Goal: Task Accomplishment & Management: Use online tool/utility

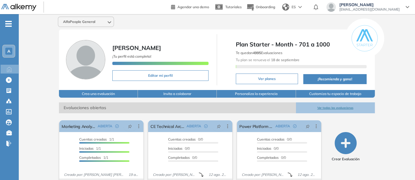
click at [328, 105] on button "Ver todas las evaluaciones" at bounding box center [335, 107] width 79 height 11
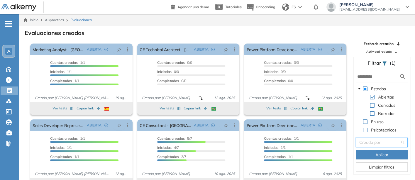
click at [381, 141] on input "search" at bounding box center [379, 142] width 41 height 9
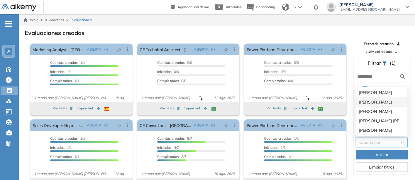
click at [369, 100] on div "[PERSON_NAME]" at bounding box center [381, 102] width 45 height 6
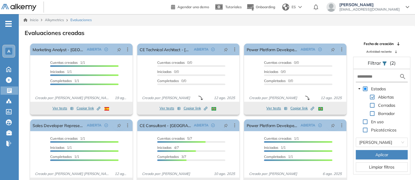
click at [377, 153] on span "Aplicar" at bounding box center [382, 154] width 13 height 6
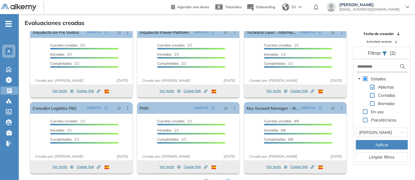
scroll to position [14, 0]
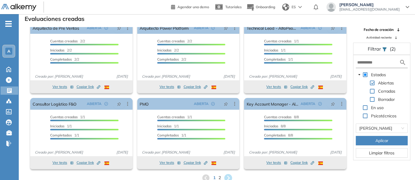
click at [227, 175] on icon at bounding box center [228, 177] width 8 height 8
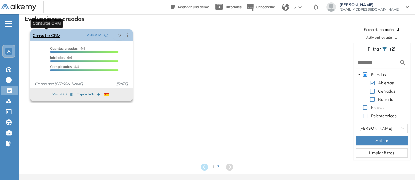
click at [47, 34] on link "Consultor CRM" at bounding box center [47, 35] width 28 height 12
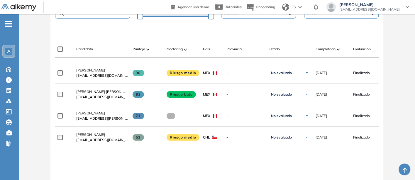
scroll to position [159, 0]
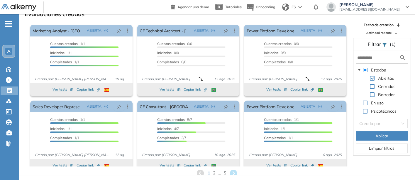
scroll to position [14, 0]
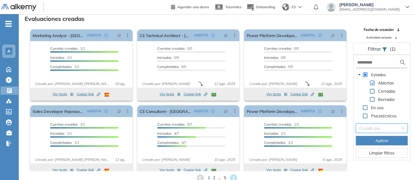
click at [371, 127] on input "search" at bounding box center [379, 128] width 41 height 9
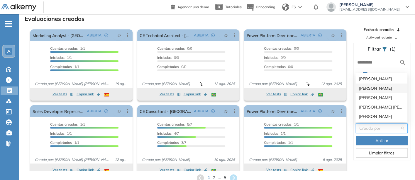
click at [370, 86] on div "[PERSON_NAME]" at bounding box center [381, 88] width 45 height 6
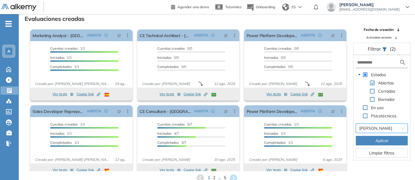
click at [376, 137] on span "Aplicar" at bounding box center [382, 140] width 13 height 6
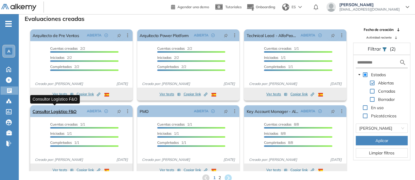
click at [53, 109] on link "Consultor Logístico F&O" at bounding box center [55, 111] width 44 height 12
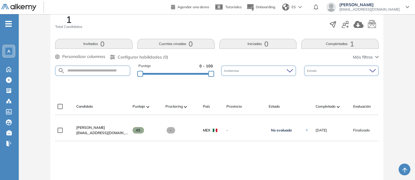
scroll to position [100, 0]
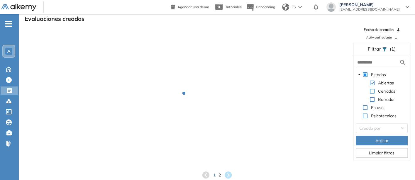
scroll to position [14, 0]
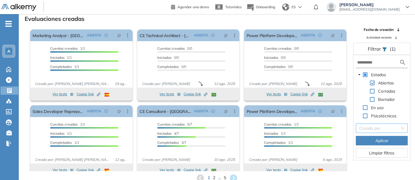
click at [365, 127] on input "search" at bounding box center [379, 128] width 41 height 9
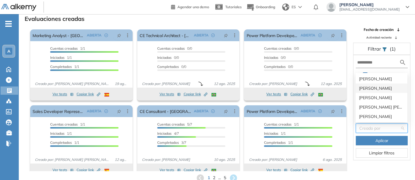
click at [372, 88] on div "[PERSON_NAME]" at bounding box center [381, 88] width 45 height 6
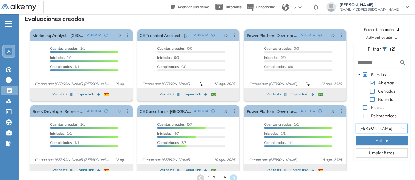
click at [368, 141] on button "Aplicar" at bounding box center [382, 140] width 52 height 9
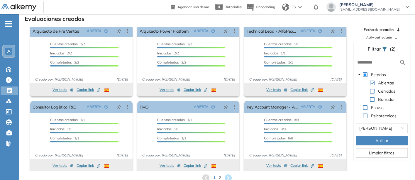
scroll to position [7, 0]
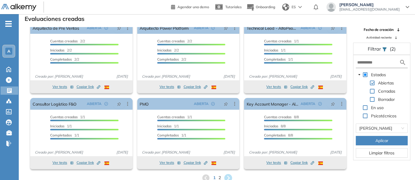
click at [228, 175] on icon at bounding box center [228, 178] width 10 height 10
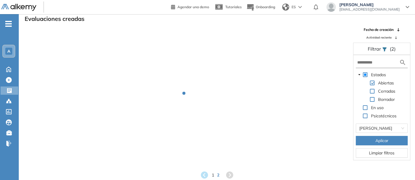
scroll to position [0, 0]
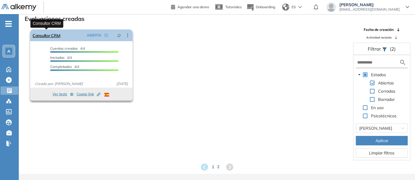
click at [45, 35] on link "Consultor CRM" at bounding box center [47, 35] width 28 height 12
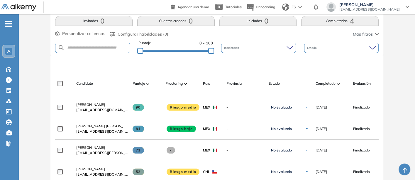
scroll to position [126, 0]
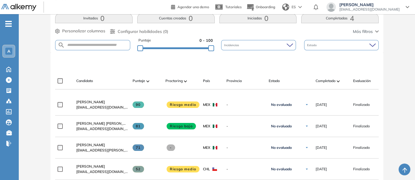
scroll to position [14, 0]
